Goal: Entertainment & Leisure: Consume media (video, audio)

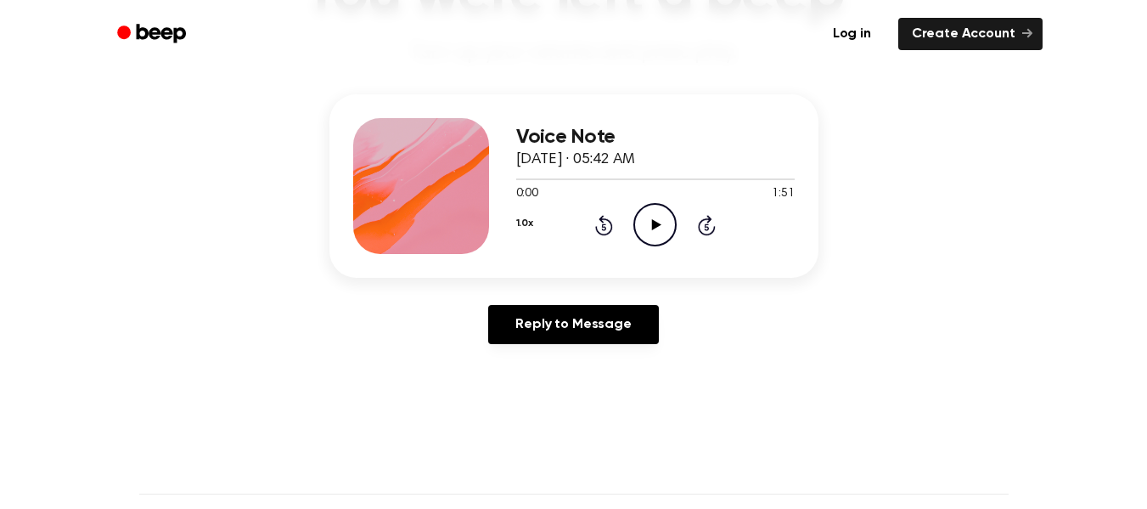
scroll to position [158, 0]
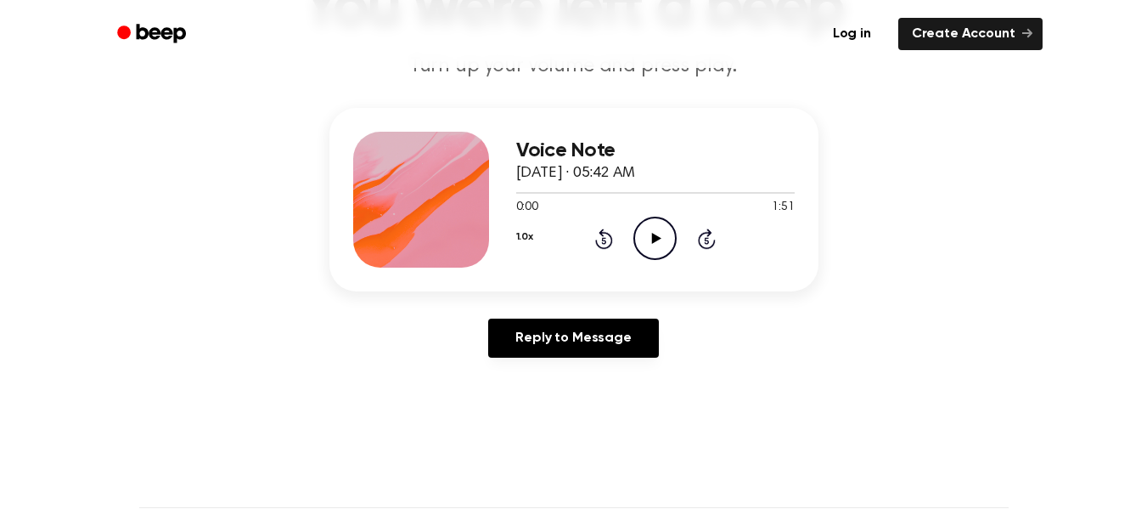
click at [645, 252] on icon "Play Audio" at bounding box center [654, 238] width 43 height 43
click at [642, 249] on icon "Pause Audio" at bounding box center [654, 238] width 43 height 43
click at [606, 235] on icon "Rewind 5 seconds" at bounding box center [603, 239] width 19 height 22
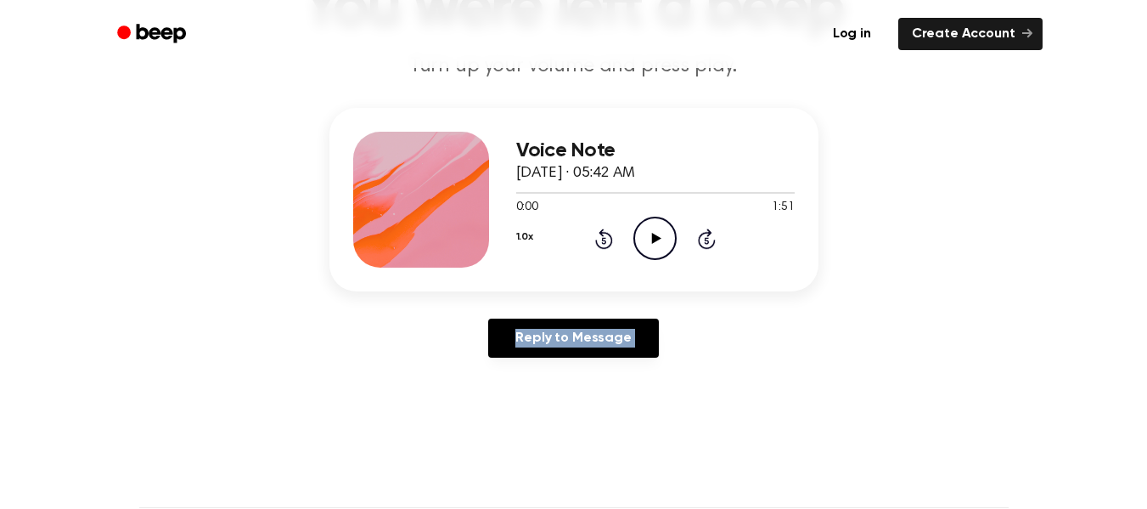
drag, startPoint x: 606, startPoint y: 235, endPoint x: 661, endPoint y: 250, distance: 57.0
click at [661, 250] on div "1.0x Rewind 5 seconds Play Audio Skip 5 seconds" at bounding box center [655, 238] width 278 height 43
click at [661, 250] on icon "Play Audio" at bounding box center [654, 238] width 43 height 43
click at [714, 239] on icon at bounding box center [707, 238] width 18 height 20
click at [715, 244] on icon at bounding box center [707, 238] width 18 height 20
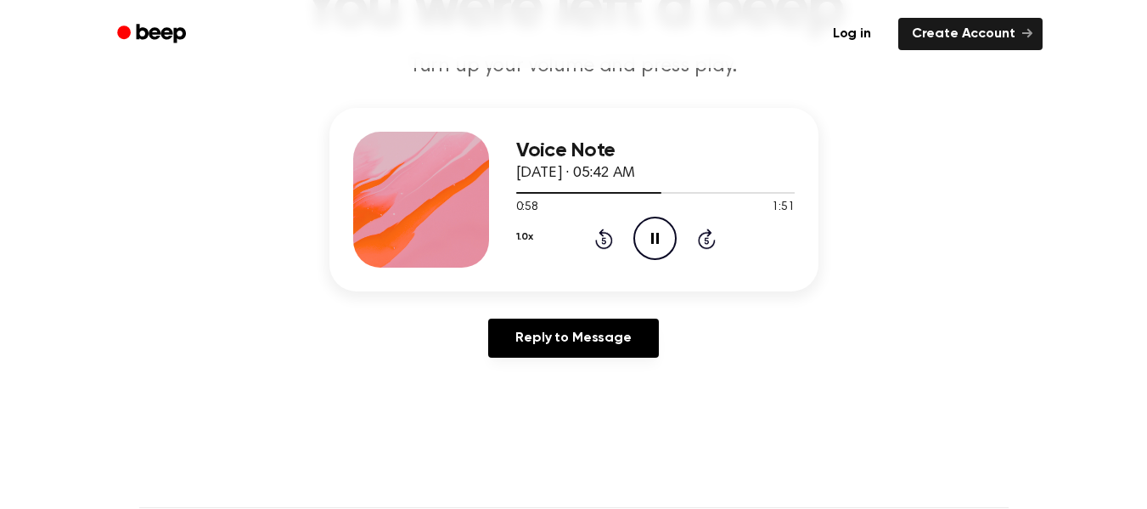
click at [735, 249] on div "1.0x Rewind 5 seconds Pause Audio Skip 5 seconds" at bounding box center [655, 238] width 278 height 43
click at [714, 250] on div "1.0x Rewind 5 seconds Pause Audio Skip 5 seconds" at bounding box center [655, 238] width 278 height 43
click at [715, 247] on icon "Skip 5 seconds" at bounding box center [706, 239] width 19 height 22
click at [705, 244] on icon "Skip 5 seconds" at bounding box center [706, 239] width 19 height 22
click at [703, 250] on div "1.0x Rewind 5 seconds Pause Audio Skip 5 seconds" at bounding box center [655, 238] width 278 height 43
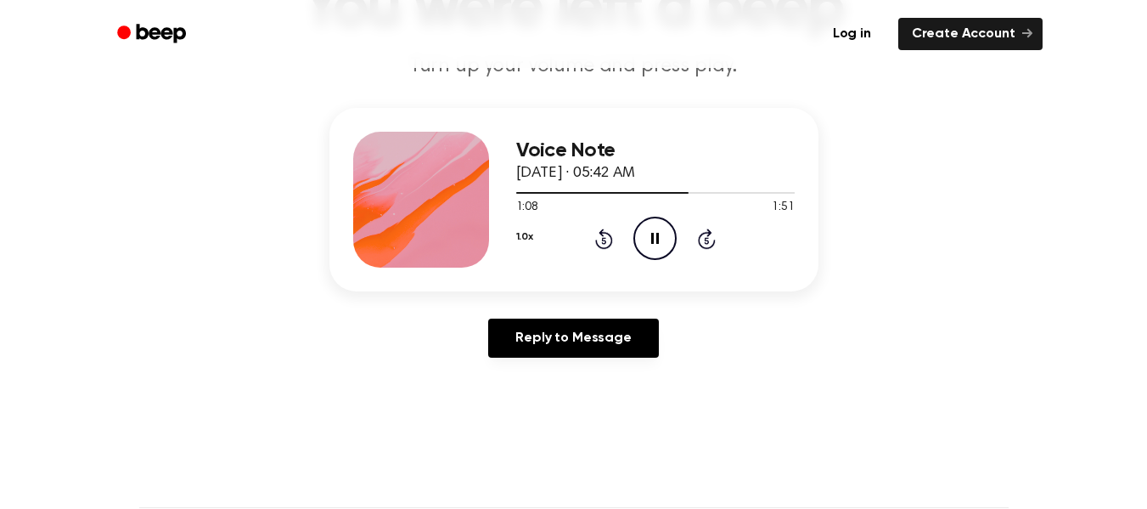
click at [708, 238] on icon at bounding box center [707, 240] width 4 height 7
click at [713, 231] on icon "Skip 5 seconds" at bounding box center [706, 239] width 19 height 22
click at [715, 245] on icon "Skip 5 seconds" at bounding box center [706, 239] width 19 height 22
click at [713, 244] on icon at bounding box center [707, 238] width 18 height 20
click at [710, 234] on icon at bounding box center [707, 238] width 18 height 20
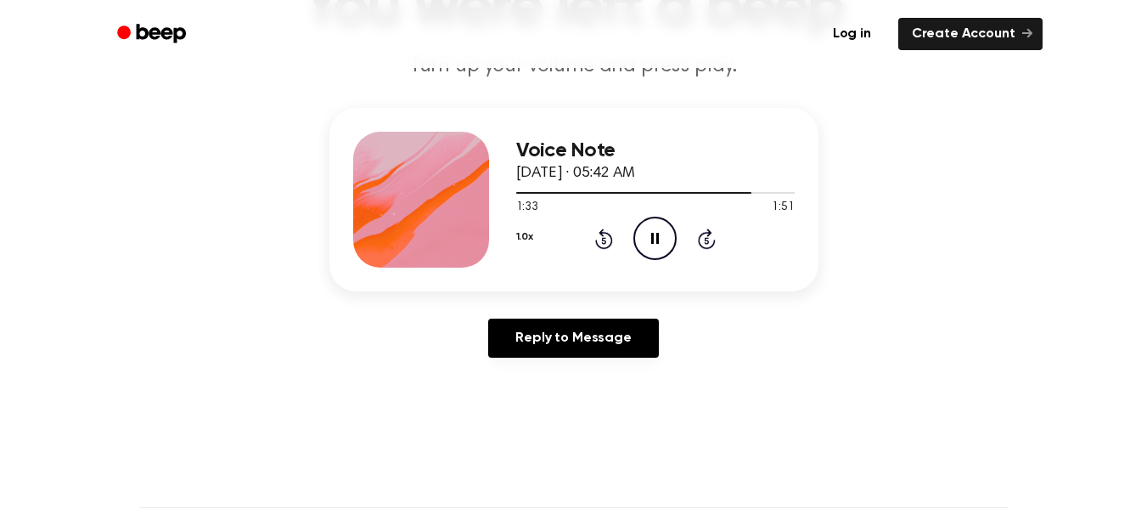
click at [713, 240] on icon at bounding box center [707, 238] width 18 height 20
click at [713, 244] on icon at bounding box center [707, 238] width 18 height 20
click at [714, 246] on icon "Skip 5 seconds" at bounding box center [706, 239] width 19 height 22
